Goal: Task Accomplishment & Management: Manage account settings

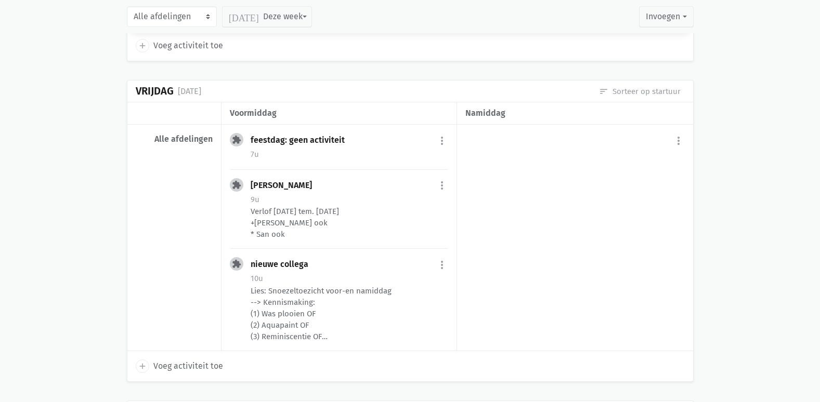
scroll to position [1195, 0]
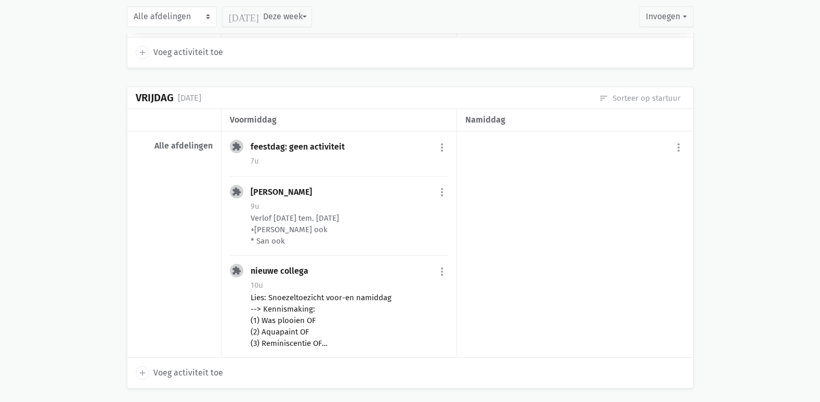
click at [305, 321] on div "Lies: Snoezeltoezicht voor-en namiddag --> Kennismaking: (1) Was plooien OF (2)…" at bounding box center [349, 320] width 197 height 57
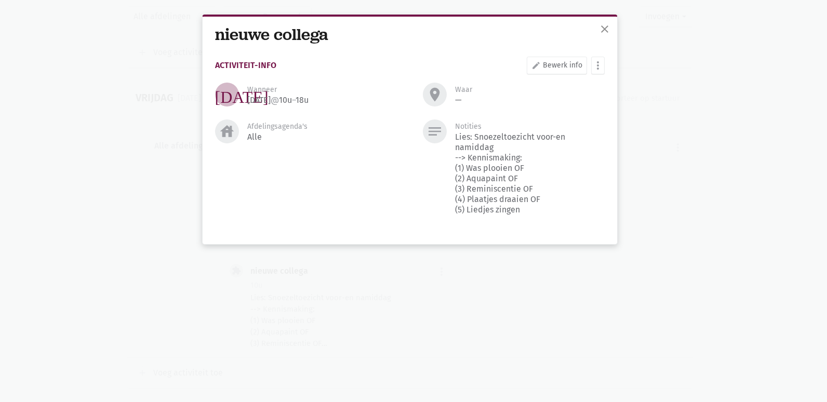
click at [712, 118] on div "close nieuwe collega Activiteit-info edit Bewerk info more_vert [PERSON_NAME] f…" at bounding box center [413, 201] width 827 height 402
drag, startPoint x: 607, startPoint y: 24, endPoint x: 602, endPoint y: 41, distance: 17.1
click at [610, 24] on span "close" at bounding box center [605, 29] width 12 height 12
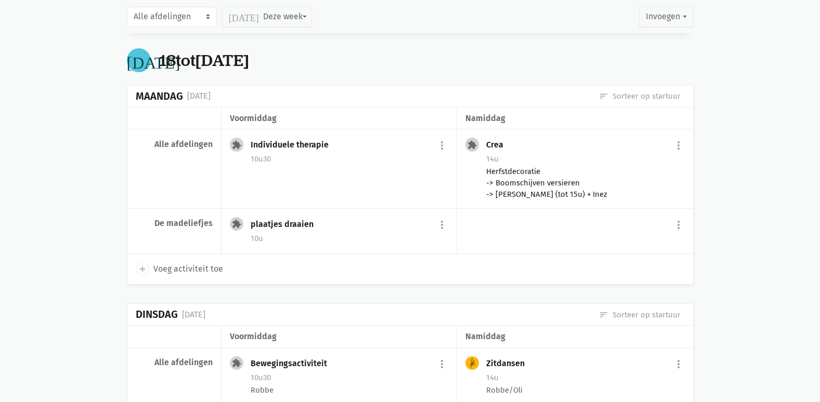
scroll to position [1715, 0]
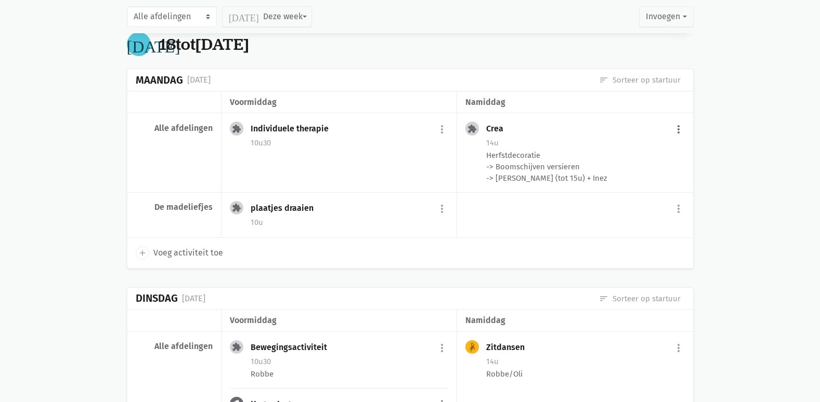
click at [675, 124] on button "more_vert" at bounding box center [678, 130] width 12 height 20
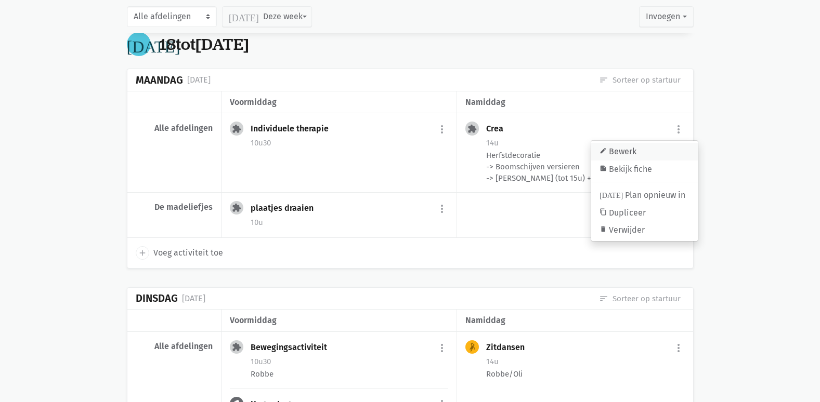
click at [634, 155] on link "edit Bewerk" at bounding box center [644, 152] width 107 height 18
select select "14:00"
select select "15:00"
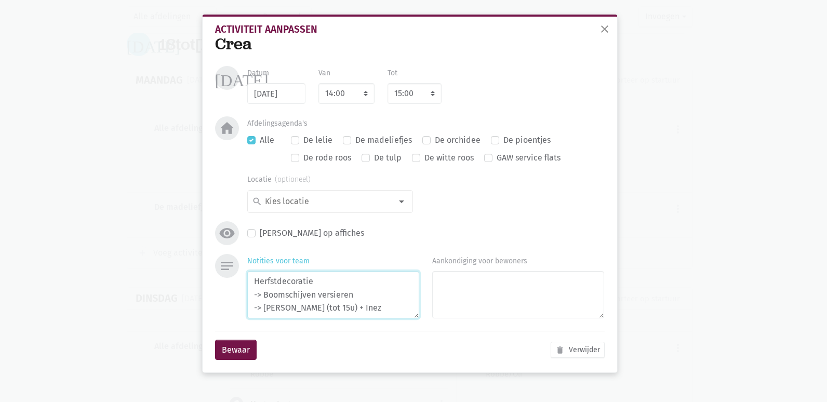
drag, startPoint x: 355, startPoint y: 310, endPoint x: 324, endPoint y: 310, distance: 31.7
click at [324, 310] on textarea "Herfstdecoratie -> Boomschijven versieren -> [PERSON_NAME] (tot 15u) + Inez" at bounding box center [333, 294] width 172 height 47
click at [381, 283] on textarea "Herfstdecoratie -> Boomschijven versieren -> [PERSON_NAME] (tot 15u) + Lies" at bounding box center [333, 294] width 172 height 47
click at [374, 291] on textarea "Herfstdecoratie -> Boomschijven versieren -> [PERSON_NAME] (tot 15u) + Lies" at bounding box center [333, 294] width 172 height 47
type textarea "Herfstdecoratie -> Boomschijven versieren (?) -> [PERSON_NAME] (tot 15u) + Lies"
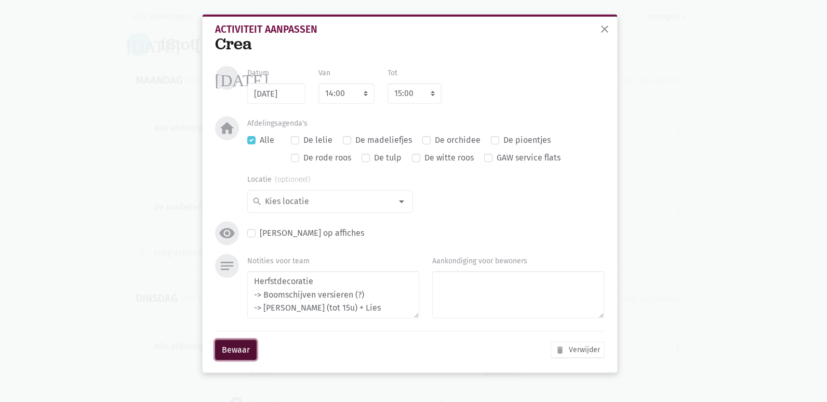
drag, startPoint x: 225, startPoint y: 352, endPoint x: 237, endPoint y: 348, distance: 13.3
click at [227, 352] on button "Bewaar" at bounding box center [236, 350] width 42 height 21
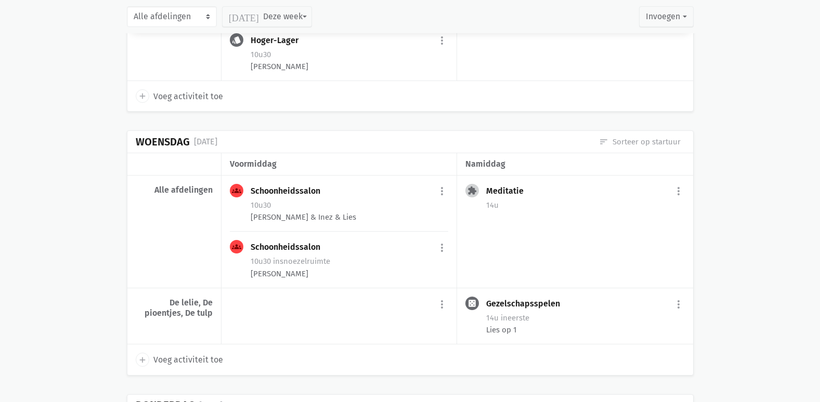
scroll to position [2131, 0]
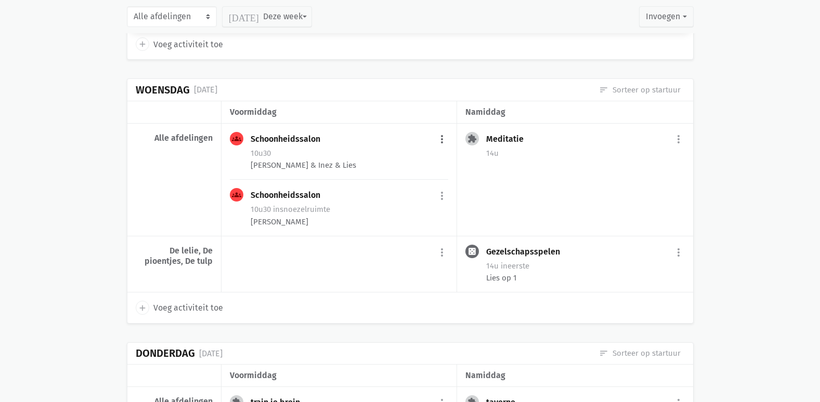
click at [442, 136] on button "more_vert" at bounding box center [442, 140] width 12 height 20
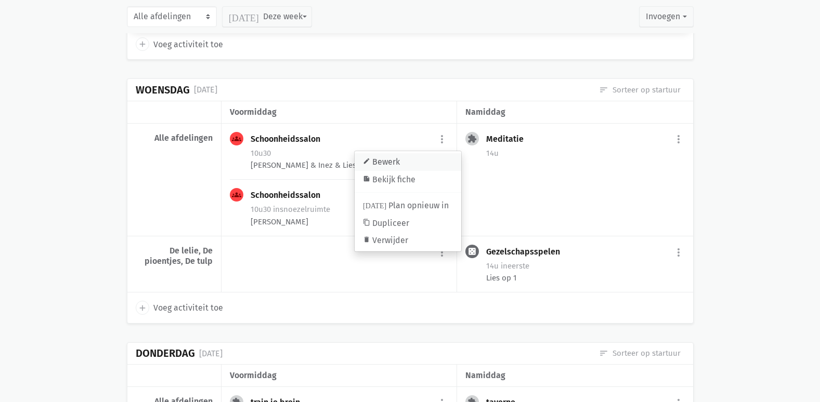
click at [400, 158] on link "edit Bewerk" at bounding box center [407, 162] width 107 height 18
select select "10:30"
select select "11:30"
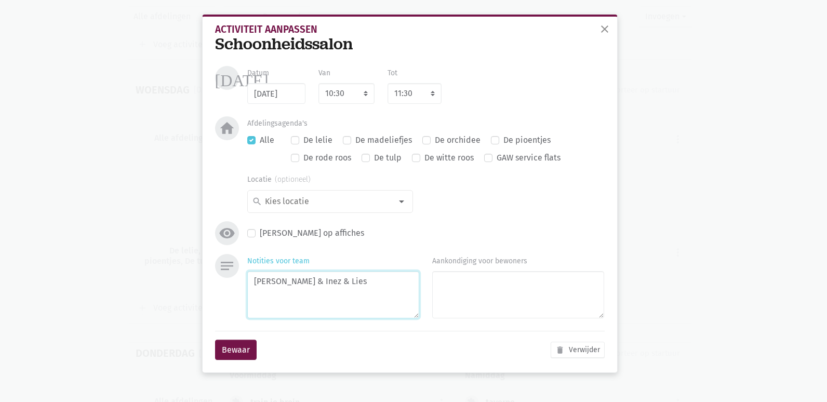
drag, startPoint x: 305, startPoint y: 283, endPoint x: 124, endPoint y: 287, distance: 180.4
click at [124, 287] on div "close Activiteit aanpassen Schoonheidssalon [DATE] Datum [DATE] Van 7:00 7:15 7…" at bounding box center [413, 201] width 827 height 402
type textarea "Inez & Lies"
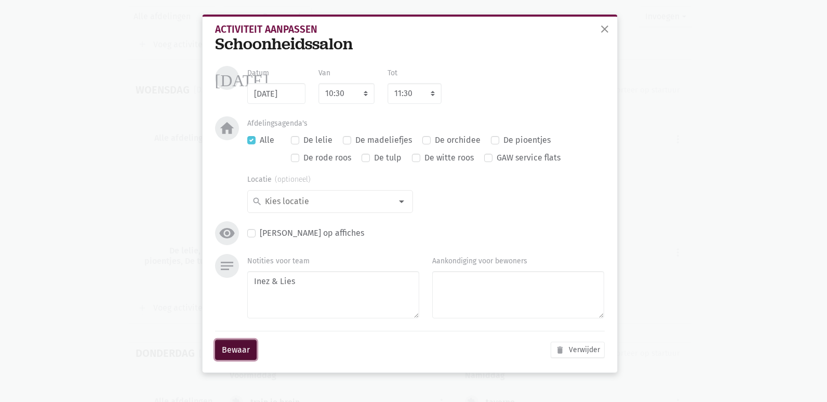
click at [242, 353] on button "Bewaar" at bounding box center [236, 350] width 42 height 21
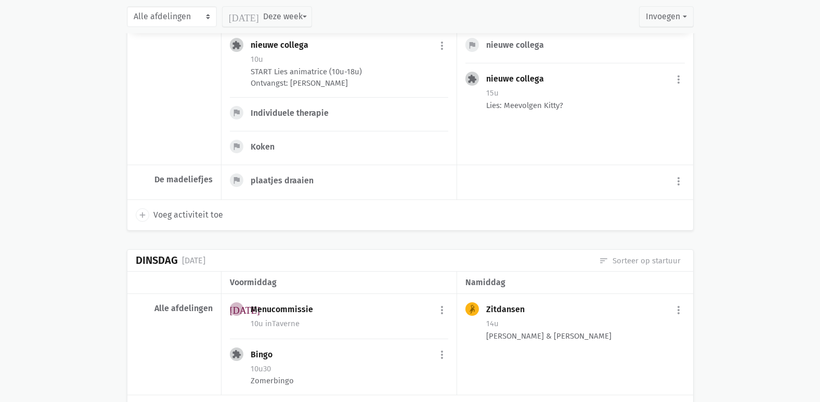
scroll to position [104, 0]
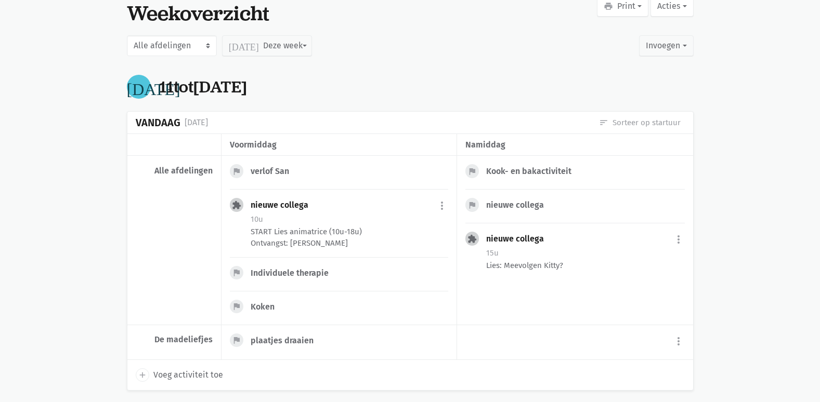
click at [267, 175] on div "verlof San" at bounding box center [274, 171] width 47 height 10
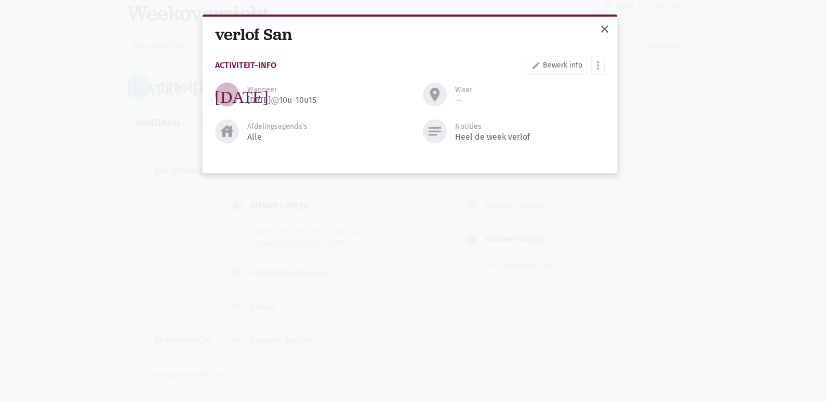
click at [607, 25] on span "close" at bounding box center [605, 29] width 12 height 12
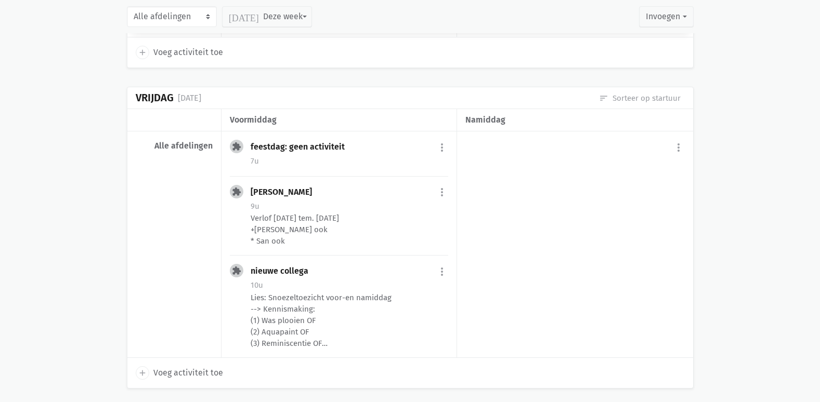
scroll to position [1247, 0]
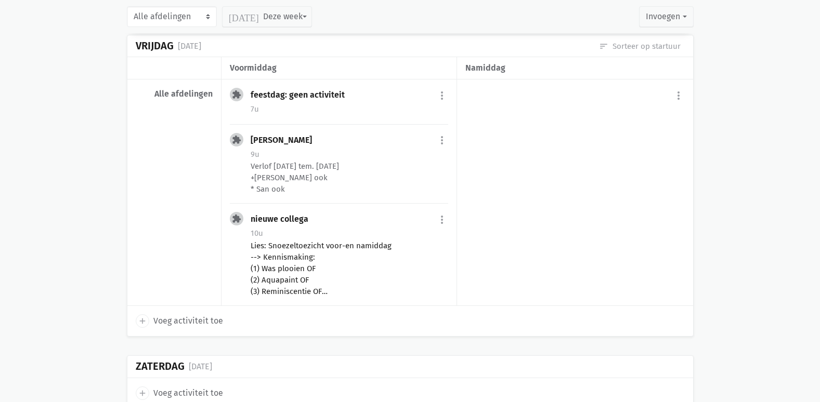
click at [370, 273] on div "Lies: Snoezeltoezicht voor-en namiddag --> Kennismaking: (1) Was plooien OF (2)…" at bounding box center [349, 268] width 197 height 57
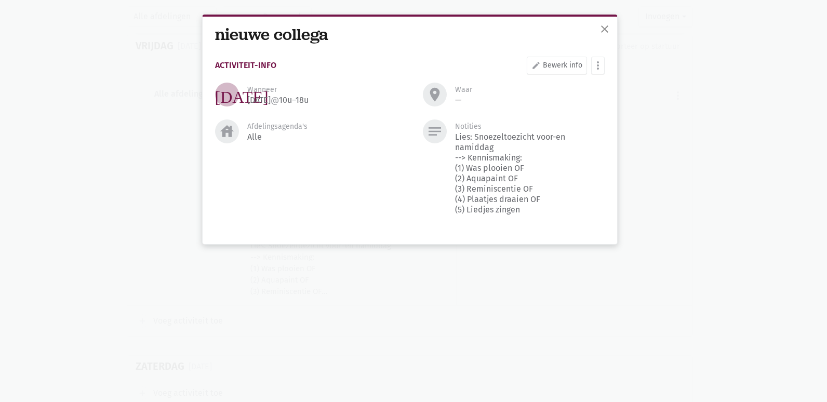
click at [723, 170] on div "close nieuwe collega Activiteit-info edit Bewerk info more_vert [PERSON_NAME] f…" at bounding box center [413, 201] width 827 height 402
click at [599, 35] on button "close" at bounding box center [605, 30] width 21 height 23
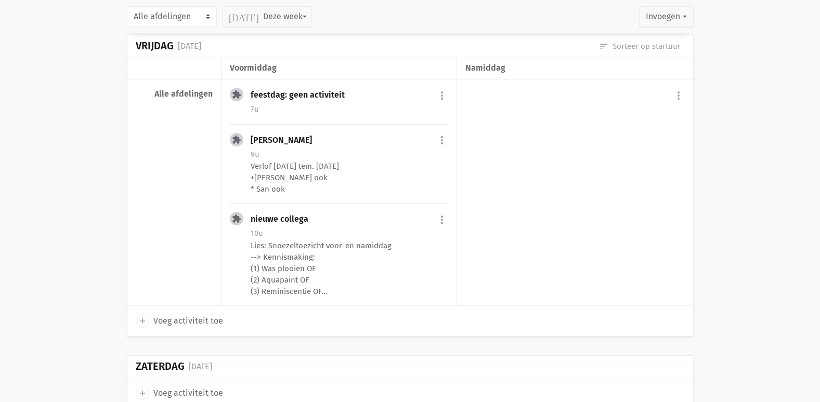
click at [782, 287] on main "Onze fiches Gedeelde fiches Themakalender Evaluatie Planning Weekoverzicht prin…" at bounding box center [410, 408] width 820 height 3221
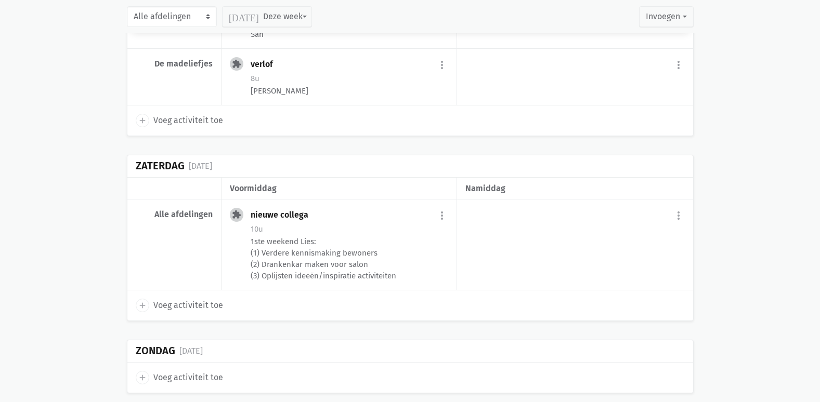
scroll to position [2890, 0]
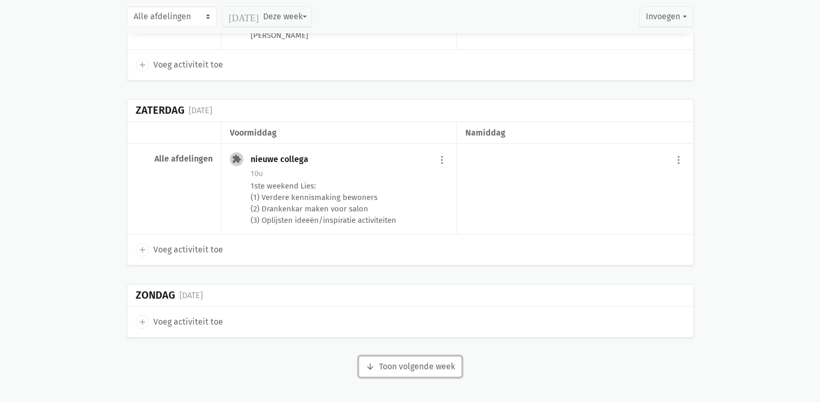
click at [441, 364] on button "arrow_downward Week wordt geladen Toon volgende week" at bounding box center [410, 367] width 103 height 21
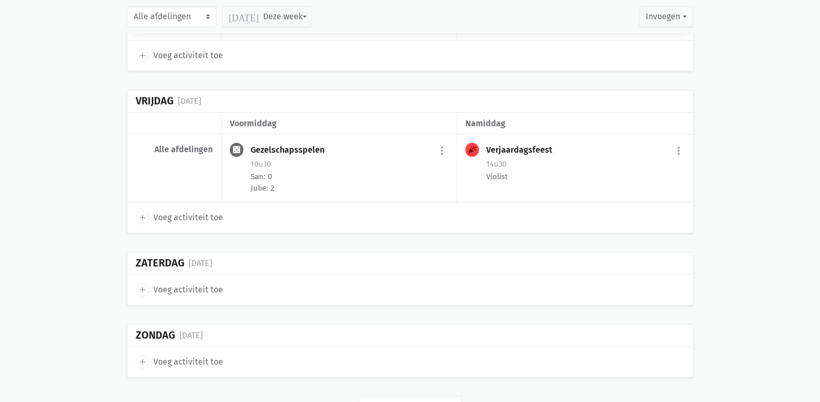
scroll to position [4108, 0]
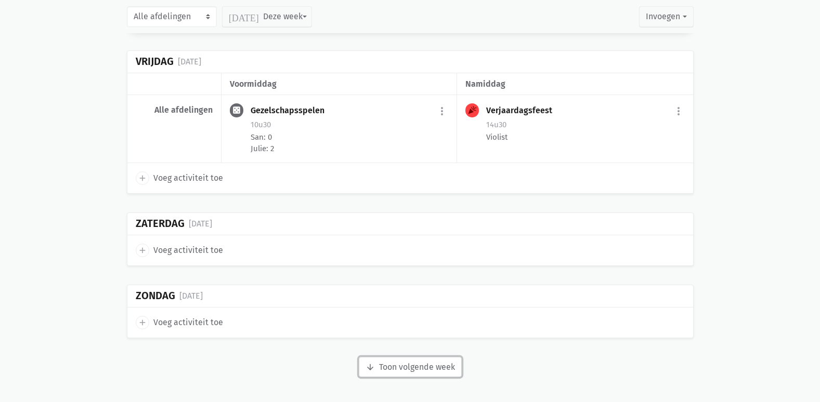
click at [429, 365] on button "arrow_downward Week wordt geladen Toon volgende week" at bounding box center [410, 367] width 103 height 21
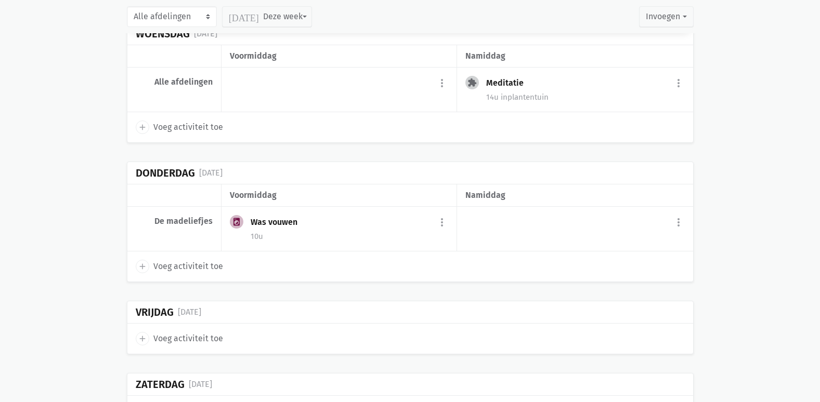
scroll to position [4931, 0]
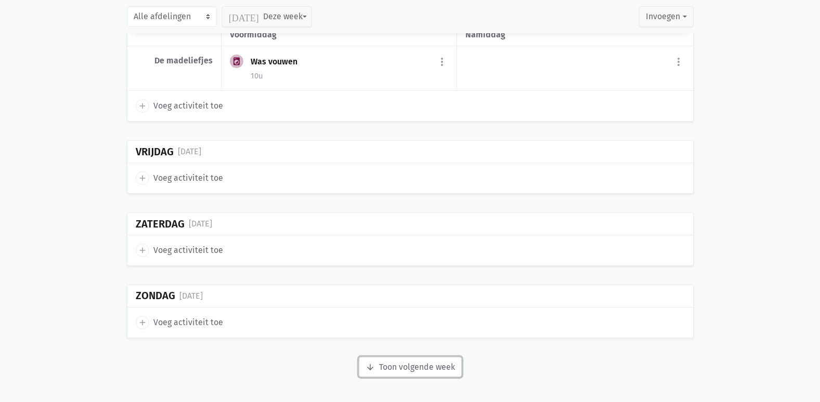
click at [416, 360] on button "arrow_downward Week wordt geladen Toon volgende week" at bounding box center [410, 367] width 103 height 21
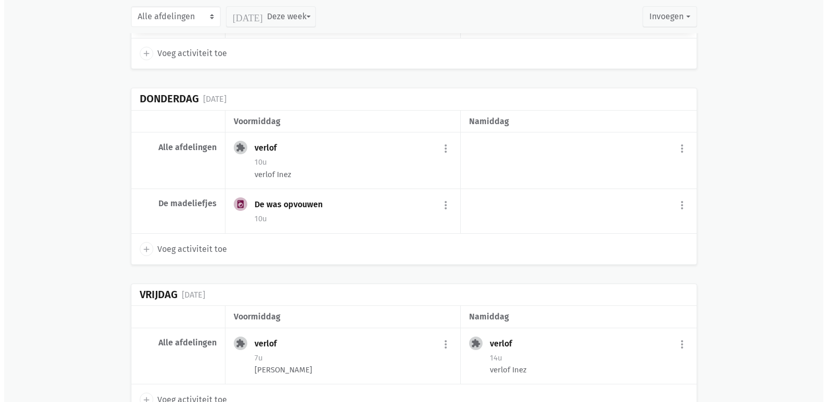
scroll to position [5763, 0]
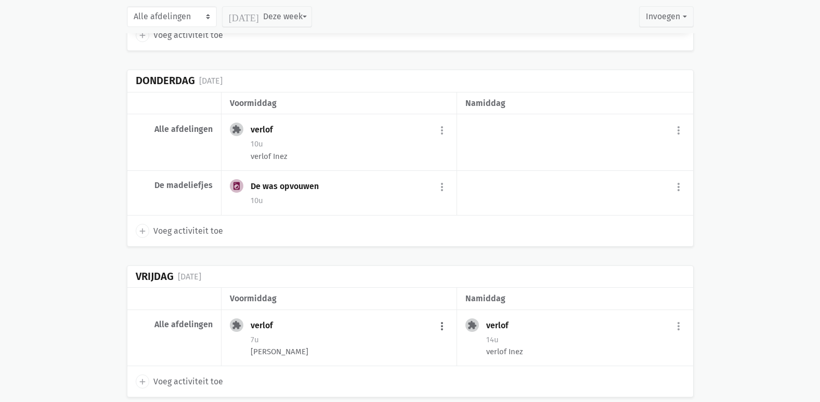
click at [442, 326] on button "more_vert" at bounding box center [442, 327] width 12 height 20
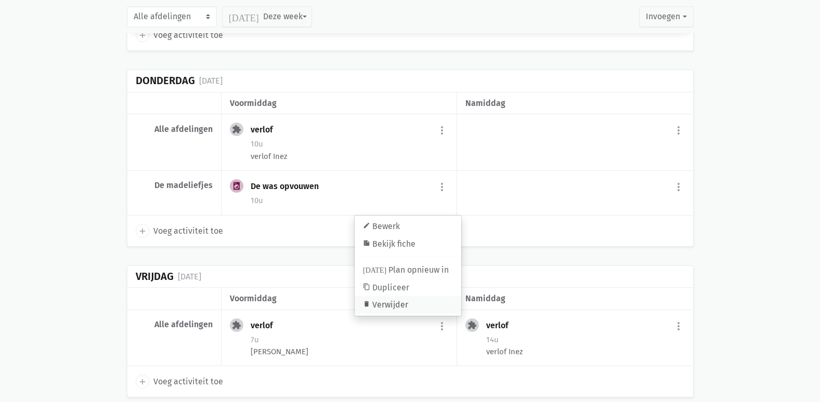
drag, startPoint x: 411, startPoint y: 306, endPoint x: 440, endPoint y: 48, distance: 259.4
click at [411, 306] on link "delete Verwijder" at bounding box center [407, 305] width 107 height 18
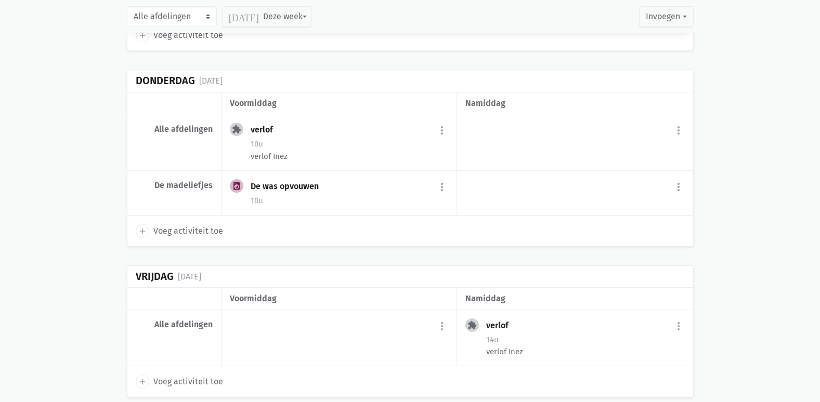
click at [177, 232] on span "Voeg activiteit toe" at bounding box center [188, 232] width 70 height 14
select select "14:00"
select select "15:00"
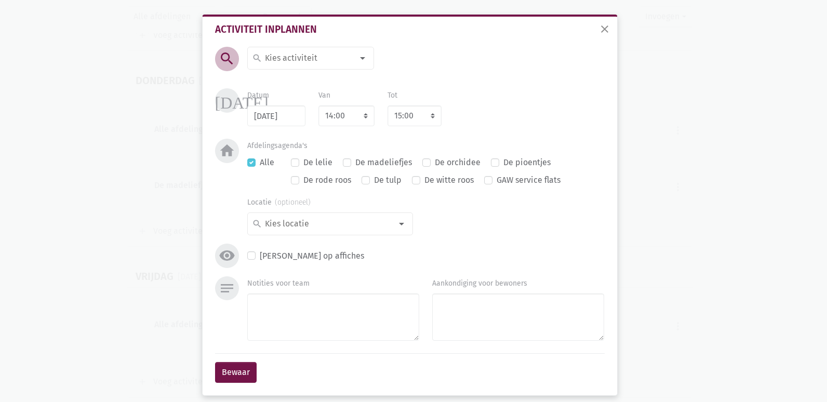
click at [287, 53] on input at bounding box center [309, 58] width 90 height 14
type input "menuc"
drag, startPoint x: 314, startPoint y: 78, endPoint x: 334, endPoint y: 35, distance: 47.9
click at [315, 78] on label "Menucommissie" at bounding box center [295, 79] width 61 height 14
click at [347, 123] on select "7:00 7:15 7:30 7:45 8:00 8:15 8:30 8:45 9:00 9:15 9:30 9:45 10:00 10:15 10:30 1…" at bounding box center [347, 116] width 56 height 21
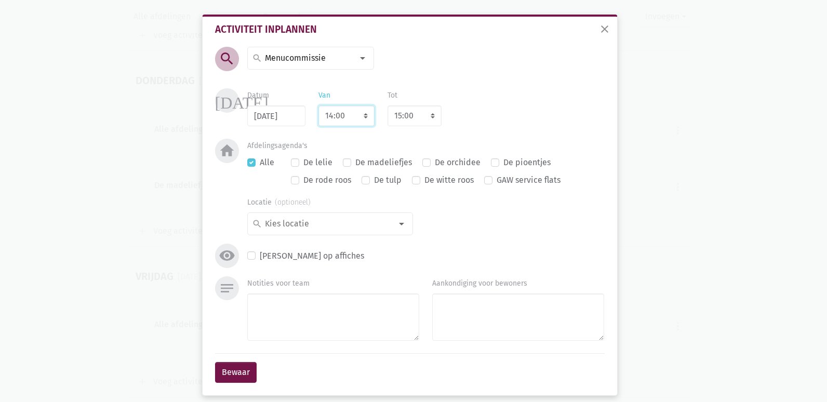
select select "10:30"
click at [319, 106] on select "7:00 7:15 7:30 7:45 8:00 8:15 8:30 8:45 9:00 9:15 9:30 9:45 10:00 10:15 10:30 1…" at bounding box center [347, 116] width 56 height 21
select select "11:30"
click at [480, 124] on div "Datum [DATE] Van 7:00 7:15 7:30 7:45 8:00 8:15 8:30 8:45 9:00 9:15 9:30 9:45 10…" at bounding box center [426, 107] width 370 height 38
click at [238, 373] on button "Bewaar" at bounding box center [236, 372] width 42 height 21
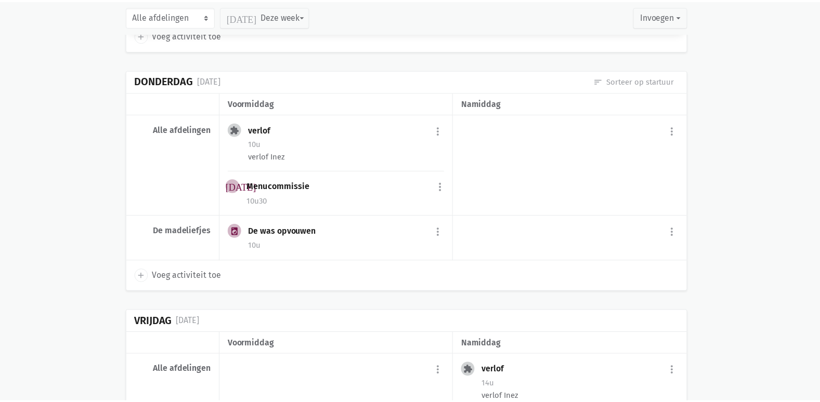
scroll to position [5718, 0]
